Goal: Task Accomplishment & Management: Manage account settings

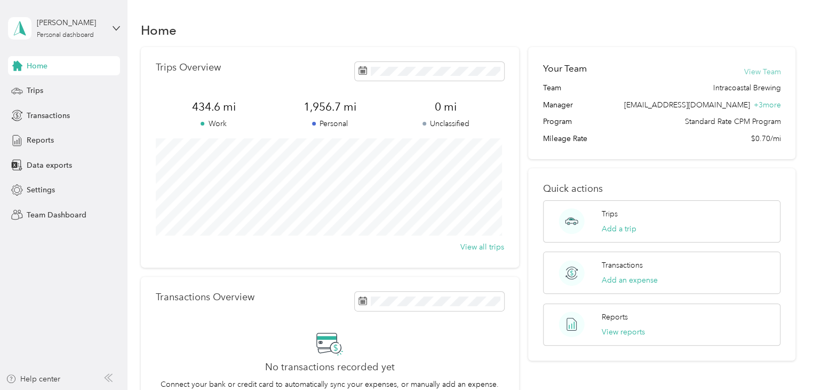
click at [757, 71] on button "View Team" at bounding box center [762, 71] width 37 height 11
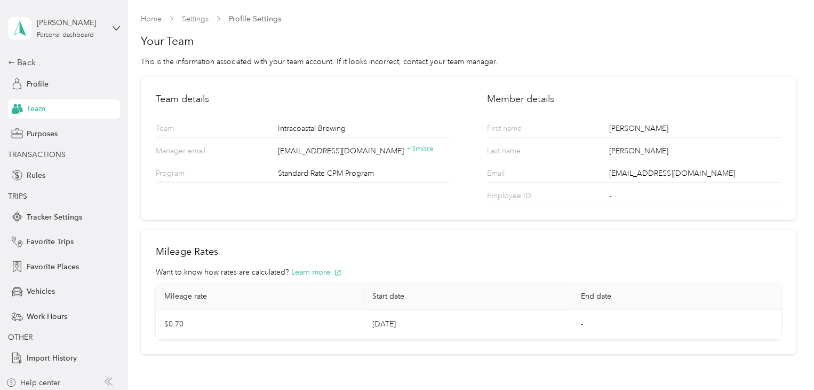
click at [38, 109] on span "Team" at bounding box center [36, 108] width 19 height 11
click at [145, 18] on link "Home" at bounding box center [151, 18] width 21 height 9
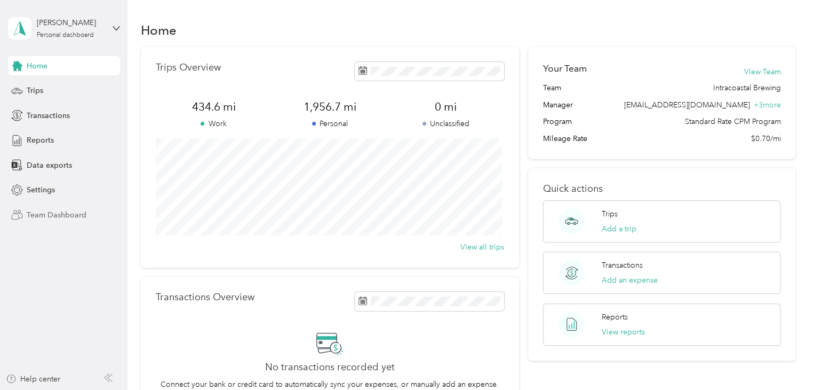
click at [55, 219] on span "Team Dashboard" at bounding box center [57, 214] width 60 height 11
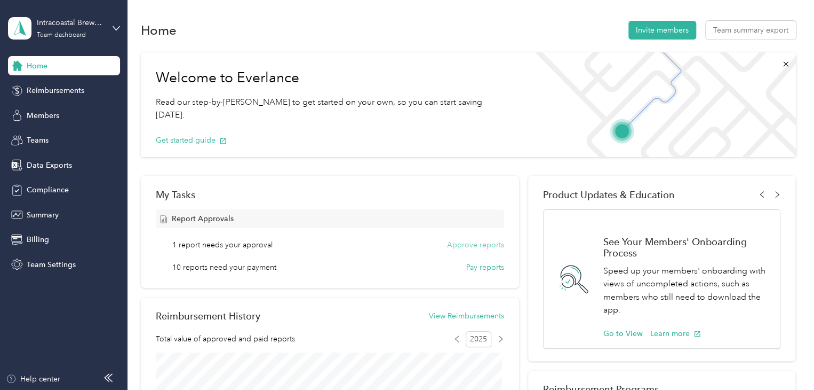
click at [478, 243] on button "Approve reports" at bounding box center [475, 244] width 57 height 11
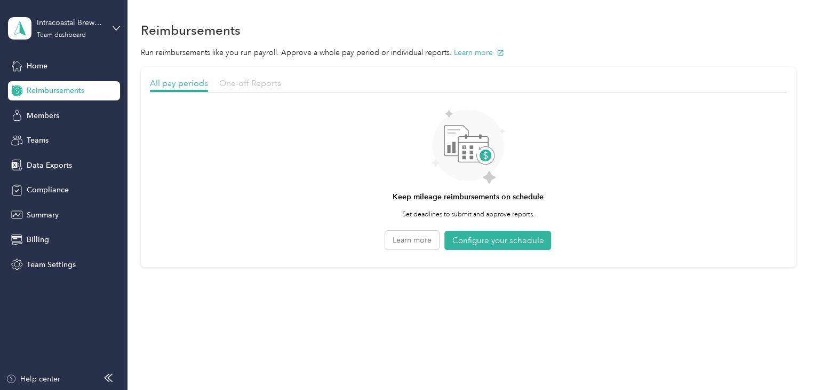
click at [246, 84] on span "One-off Reports" at bounding box center [250, 83] width 62 height 10
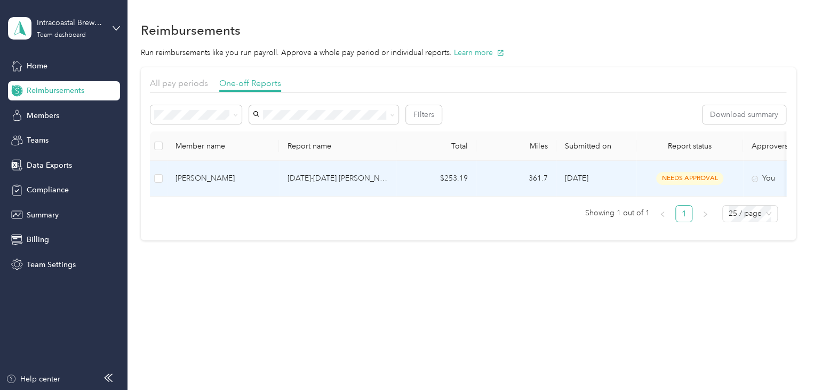
click at [579, 176] on span "[DATE]" at bounding box center [576, 177] width 23 height 9
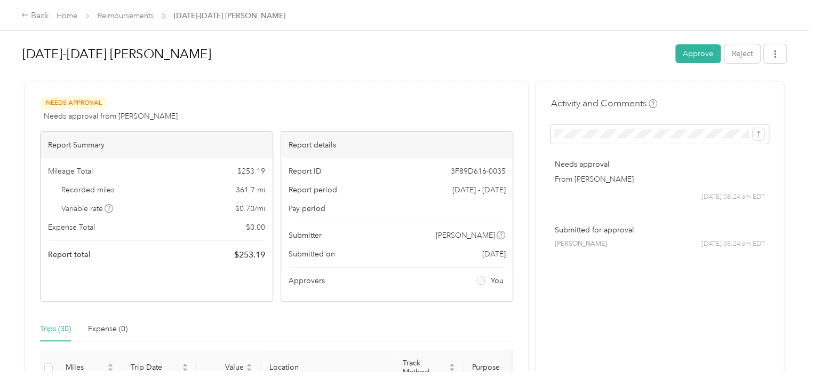
click at [690, 56] on button "Approve" at bounding box center [698, 53] width 45 height 19
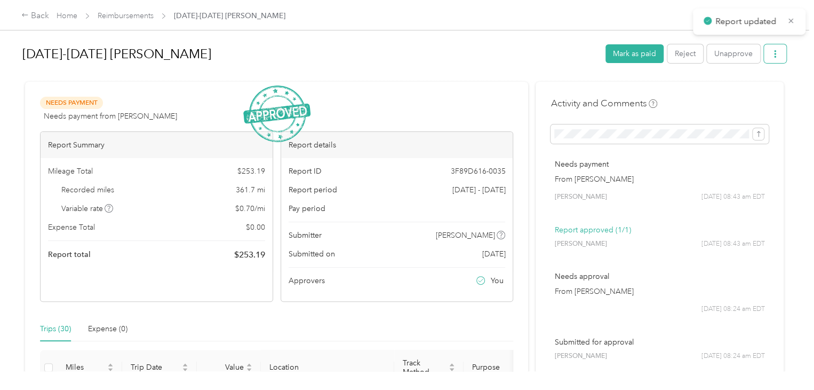
click at [775, 57] on icon "button" at bounding box center [775, 53] width 7 height 7
click at [739, 92] on span "Download" at bounding box center [742, 92] width 35 height 11
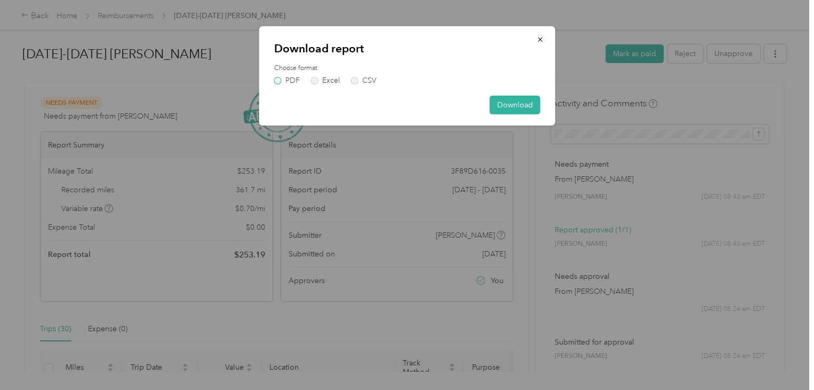
click at [281, 80] on label "PDF" at bounding box center [287, 80] width 26 height 7
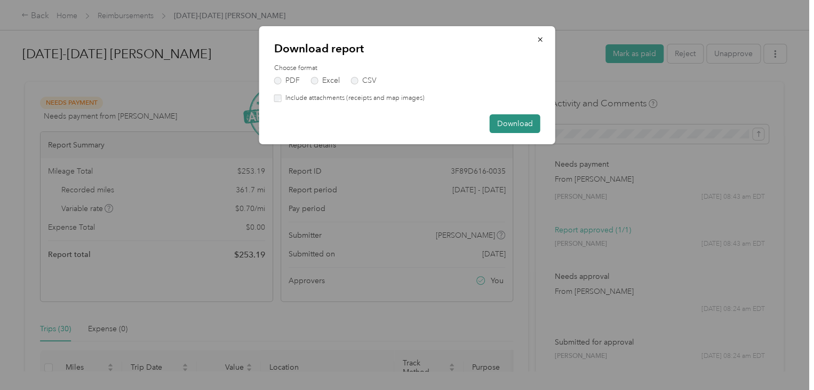
click at [515, 121] on button "Download" at bounding box center [515, 123] width 51 height 19
